Goal: Information Seeking & Learning: Check status

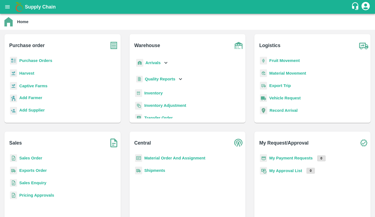
click at [40, 171] on b "Exports Order" at bounding box center [33, 170] width 28 height 4
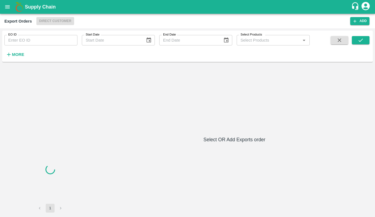
click at [45, 41] on input "EO ID" at bounding box center [40, 40] width 73 height 10
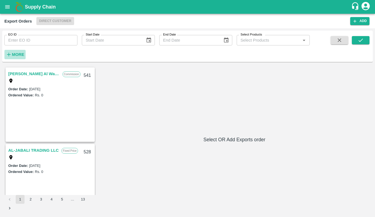
click at [9, 58] on button "More" at bounding box center [14, 54] width 21 height 9
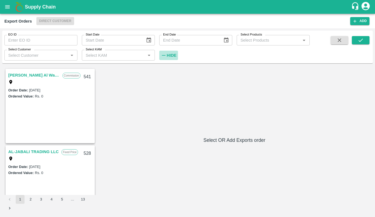
click at [167, 55] on strong "Hide" at bounding box center [172, 55] width 10 height 4
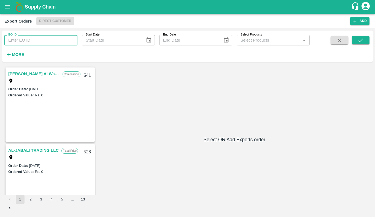
click at [40, 39] on input "EO ID" at bounding box center [40, 40] width 73 height 10
type input "510"
click at [368, 43] on button "submit" at bounding box center [361, 40] width 18 height 8
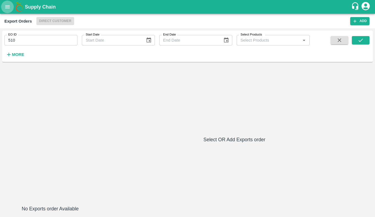
click at [10, 7] on button "open drawer" at bounding box center [7, 7] width 13 height 13
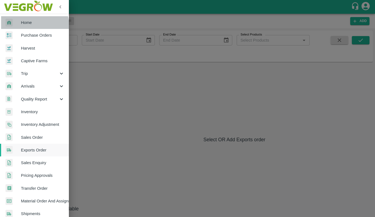
click at [25, 28] on link "Home" at bounding box center [34, 22] width 69 height 13
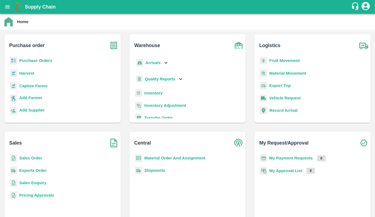
click at [35, 62] on b "Purchase Orders" at bounding box center [35, 60] width 33 height 4
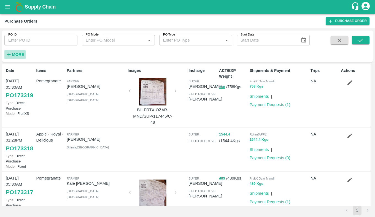
click at [17, 55] on strong "More" at bounding box center [18, 54] width 12 height 4
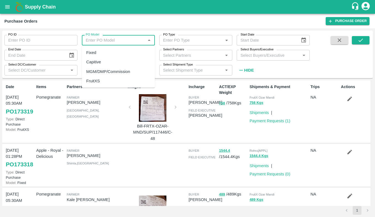
click at [128, 42] on input "PO Model" at bounding box center [113, 40] width 61 height 7
click at [281, 58] on input "Select Buyers/Executive" at bounding box center [268, 54] width 61 height 7
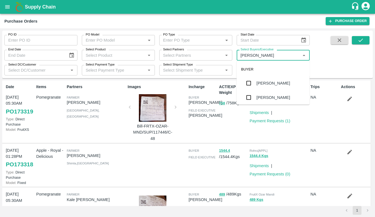
type input "avinash"
click at [292, 84] on div "[PERSON_NAME]" at bounding box center [273, 81] width 73 height 14
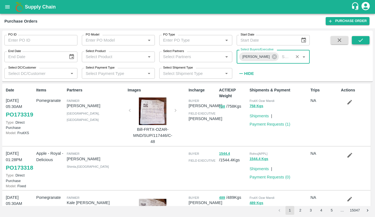
click at [358, 39] on icon "submit" at bounding box center [360, 40] width 6 height 6
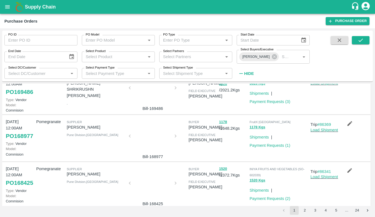
scroll to position [432, 0]
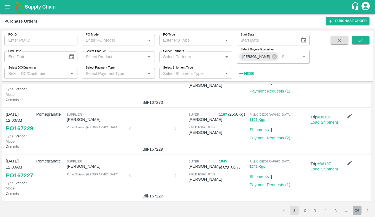
click at [357, 207] on button "24" at bounding box center [357, 210] width 9 height 9
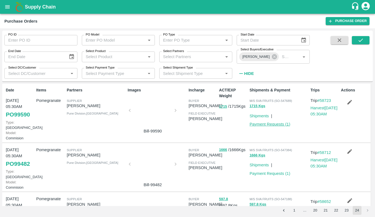
click at [282, 125] on link "Payment Requests ( 1 )" at bounding box center [270, 124] width 41 height 4
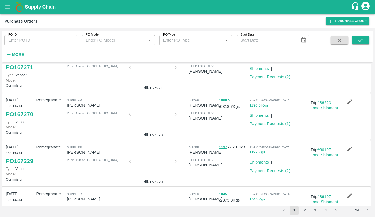
scroll to position [413, 0]
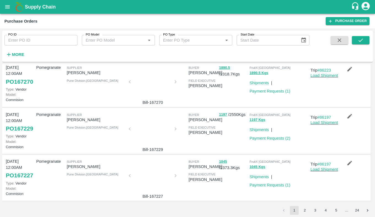
click at [360, 210] on button "24" at bounding box center [357, 210] width 9 height 9
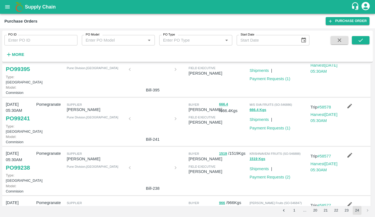
scroll to position [245, 0]
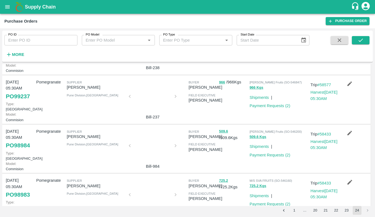
click at [325, 210] on button "21" at bounding box center [325, 210] width 9 height 9
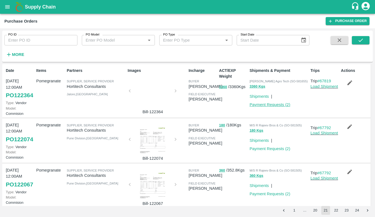
click at [278, 104] on link "Payment Requests ( 2 )" at bounding box center [270, 104] width 41 height 4
